Goal: Transaction & Acquisition: Download file/media

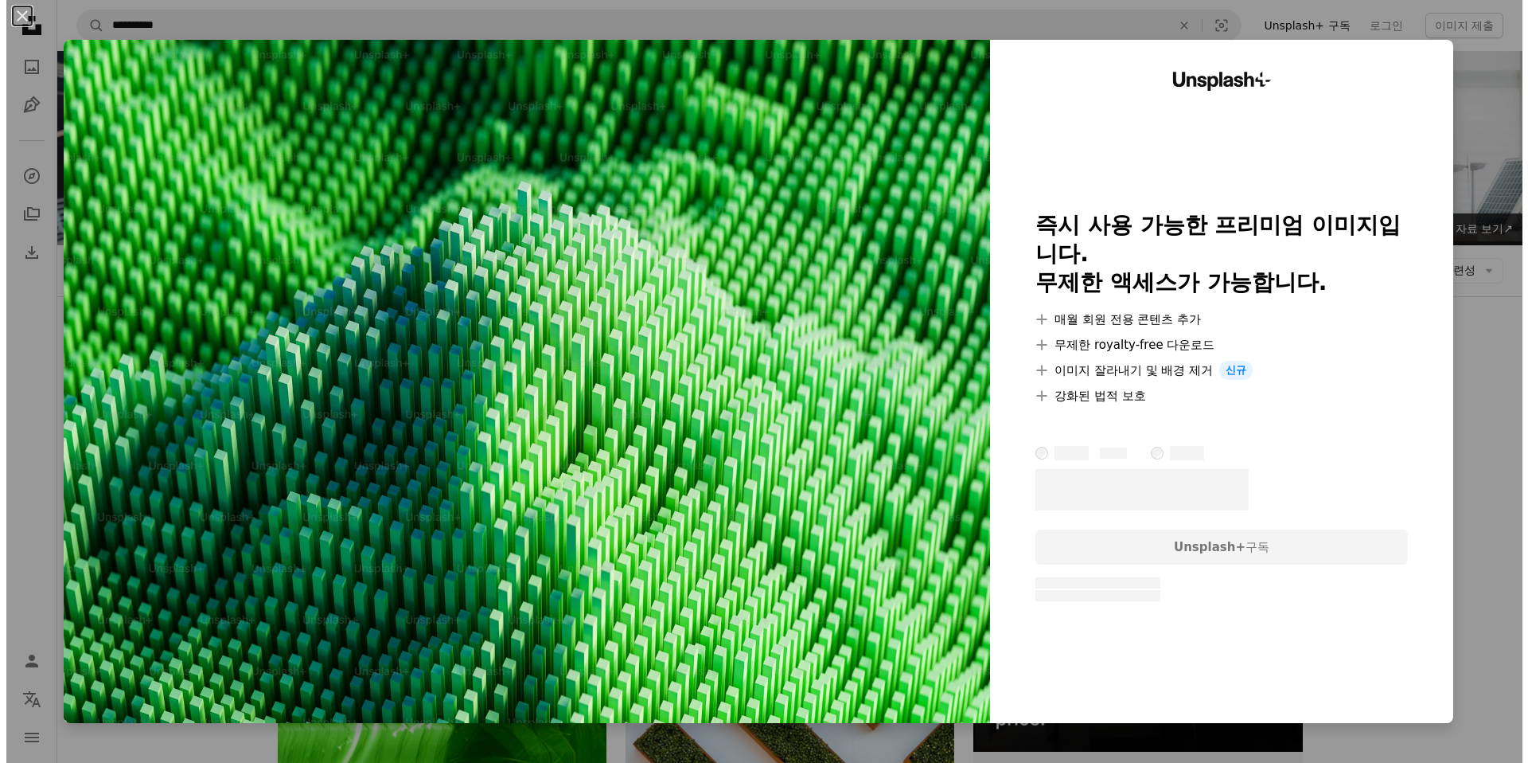
scroll to position [1352, 0]
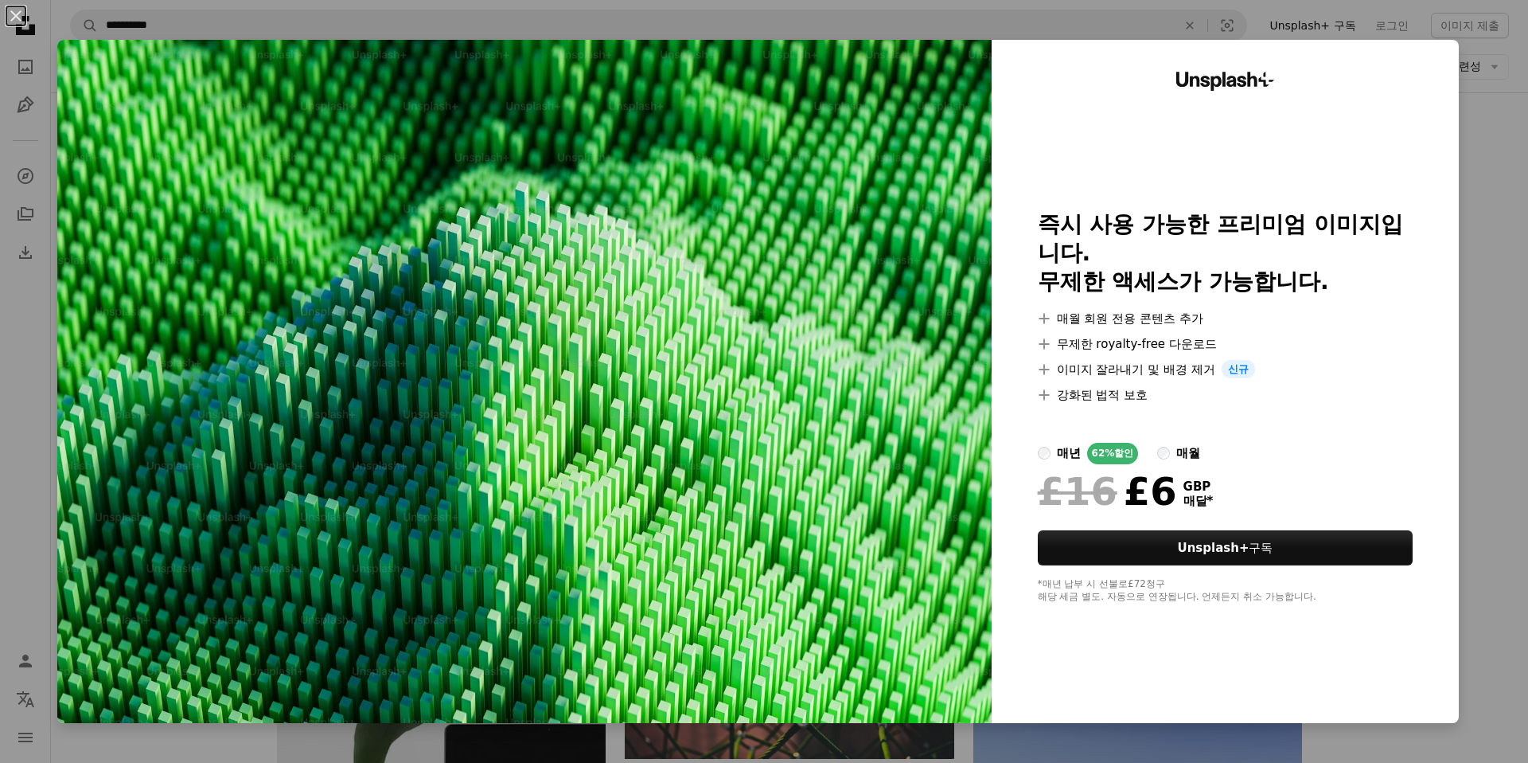
drag, startPoint x: 1485, startPoint y: 224, endPoint x: 1426, endPoint y: 250, distance: 64.2
click at [1485, 224] on div "An X shape Unsplash+ 즉시 사용 가능한 프리미엄 이미지입니다. 무제한 액세스가 가능합니다. A plus sign 매월 회원 전…" at bounding box center [764, 381] width 1528 height 763
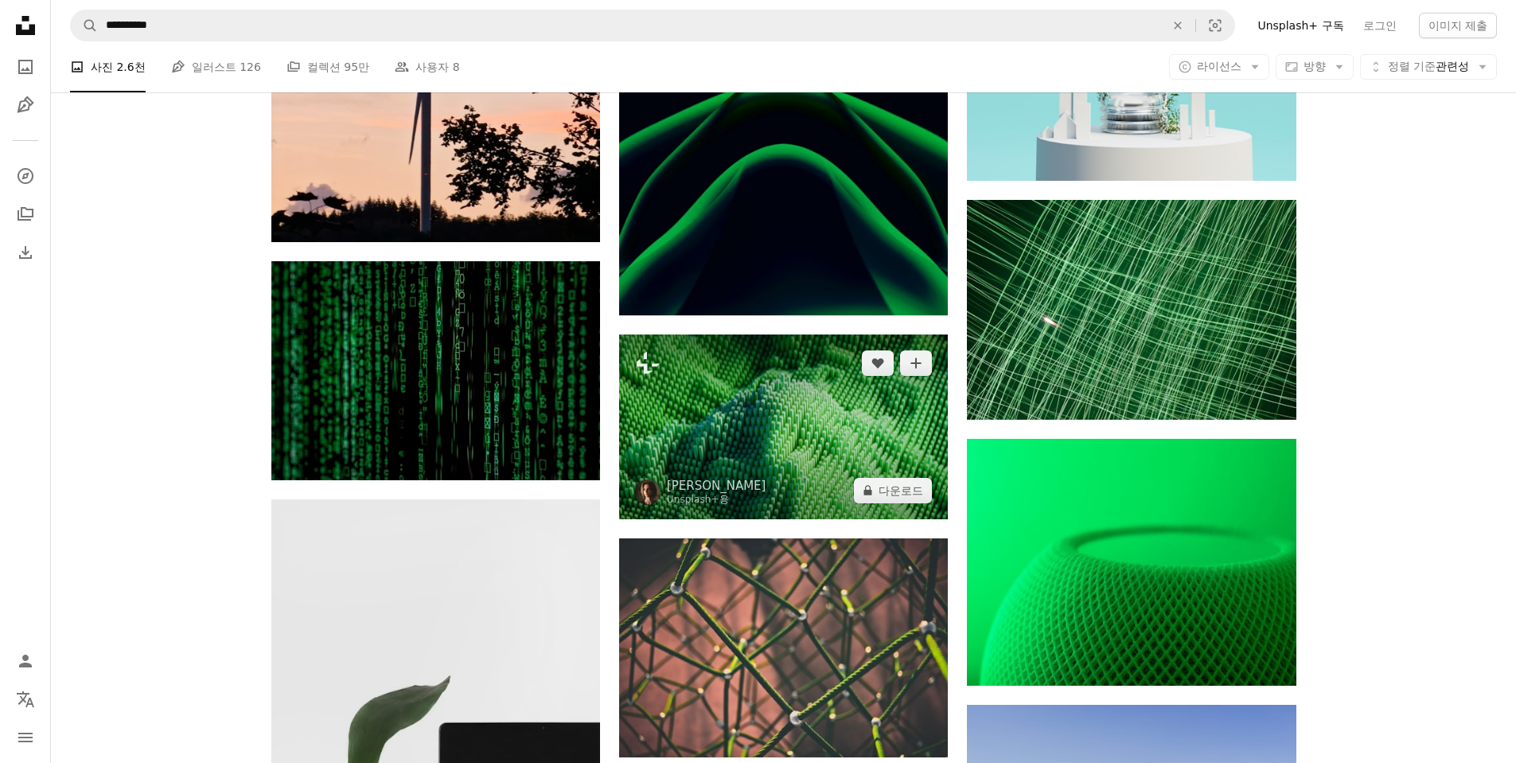
click at [870, 334] on img at bounding box center [783, 426] width 329 height 185
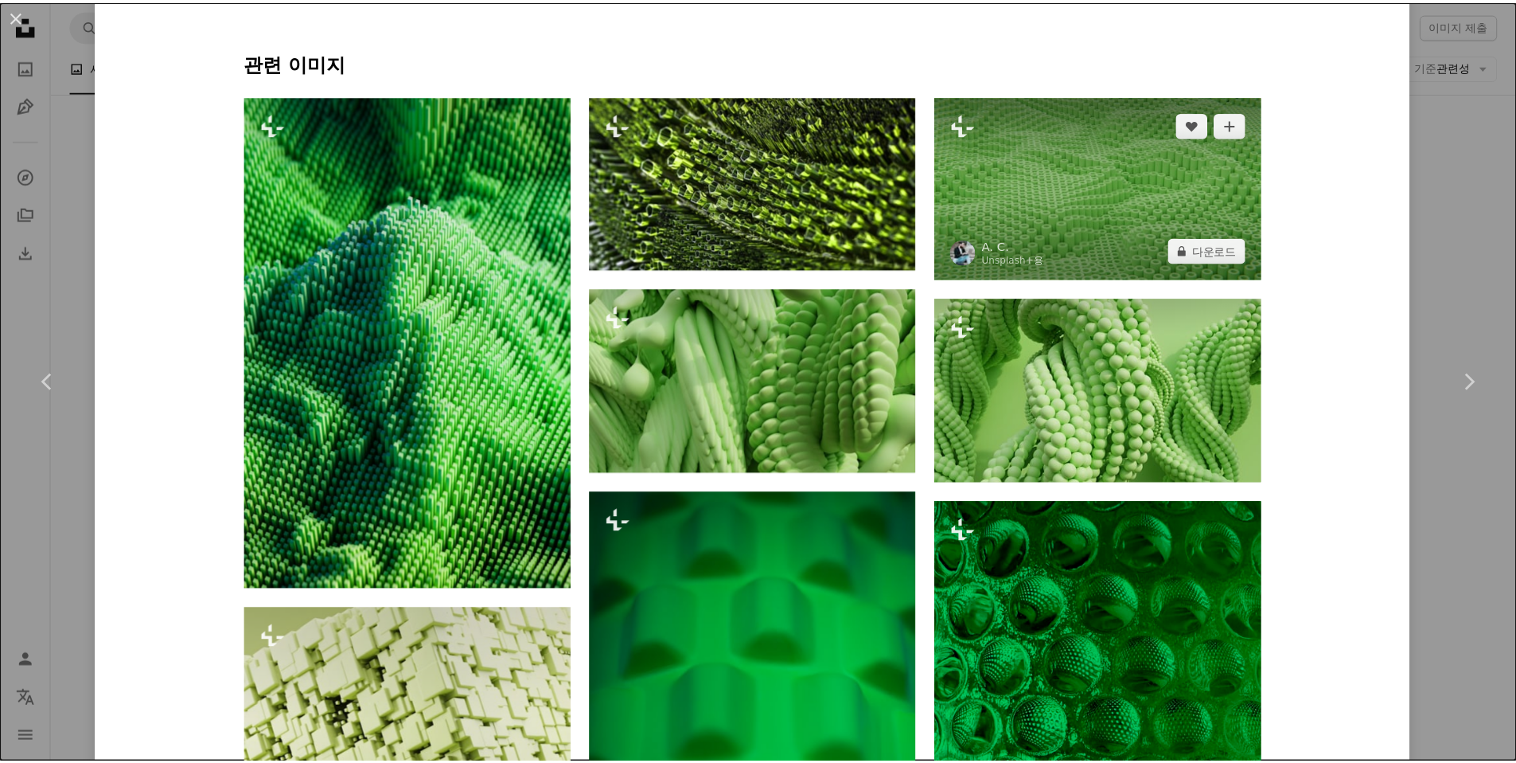
scroll to position [1543, 0]
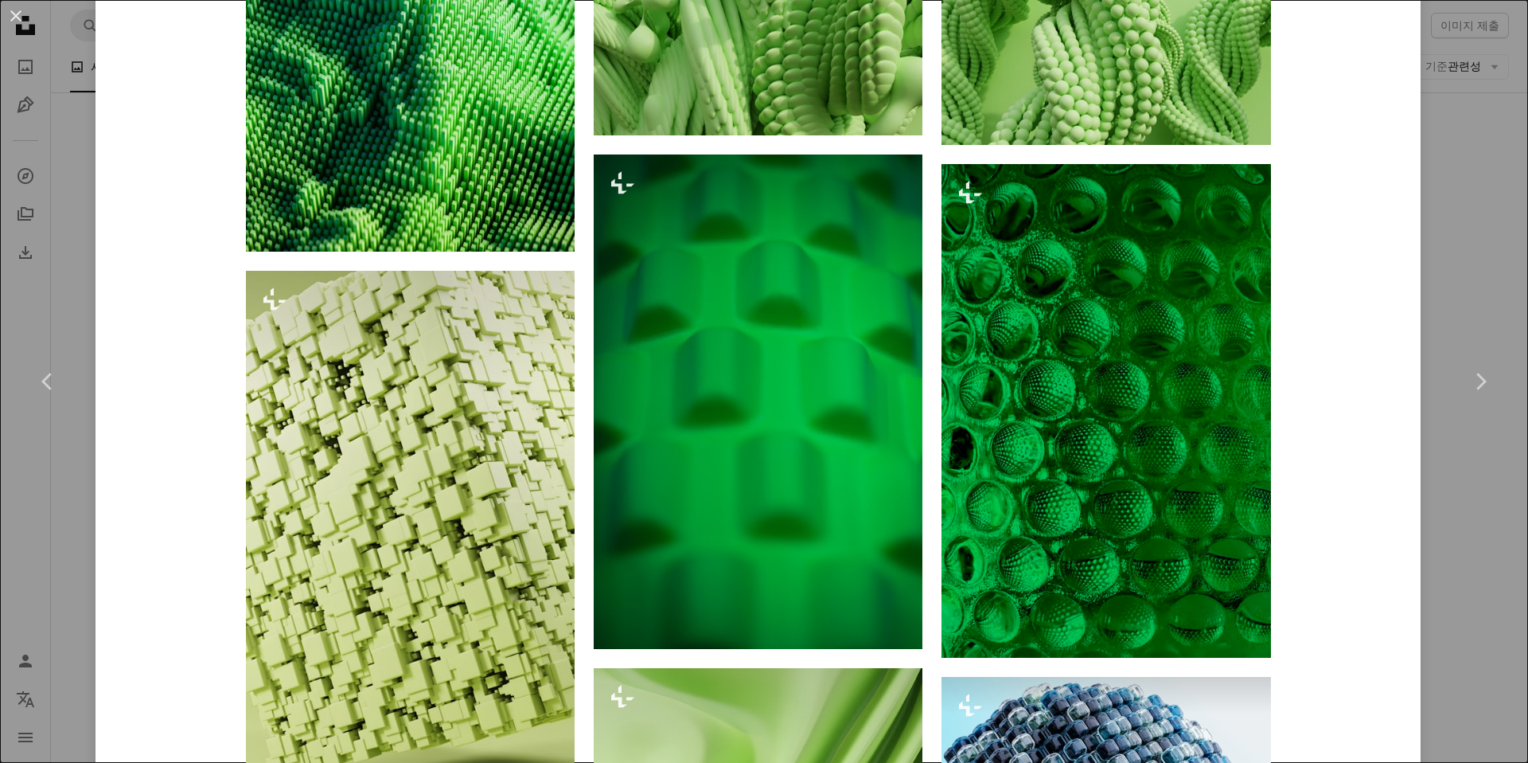
click at [1460, 214] on div "An X shape Chevron left Chevron right [PERSON_NAME] Unsplash+ 용 A heart A plus …" at bounding box center [764, 381] width 1528 height 763
